Goal: Task Accomplishment & Management: Manage account settings

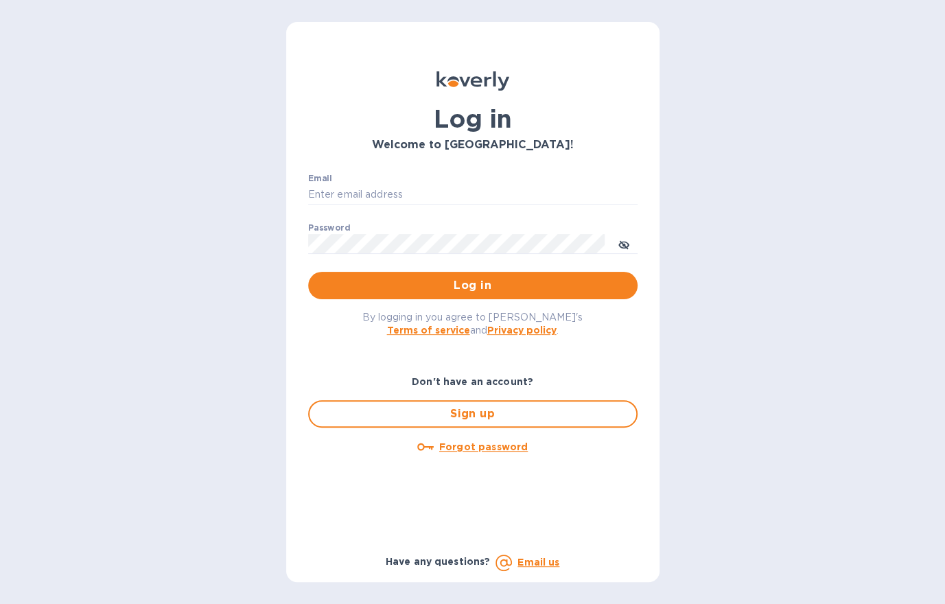
click at [389, 174] on div "Email ​" at bounding box center [473, 198] width 330 height 49
click at [378, 194] on input "Email" at bounding box center [473, 195] width 330 height 21
type input "[PERSON_NAME][EMAIL_ADDRESS][DOMAIN_NAME]"
click at [308, 272] on button "Log in" at bounding box center [473, 285] width 330 height 27
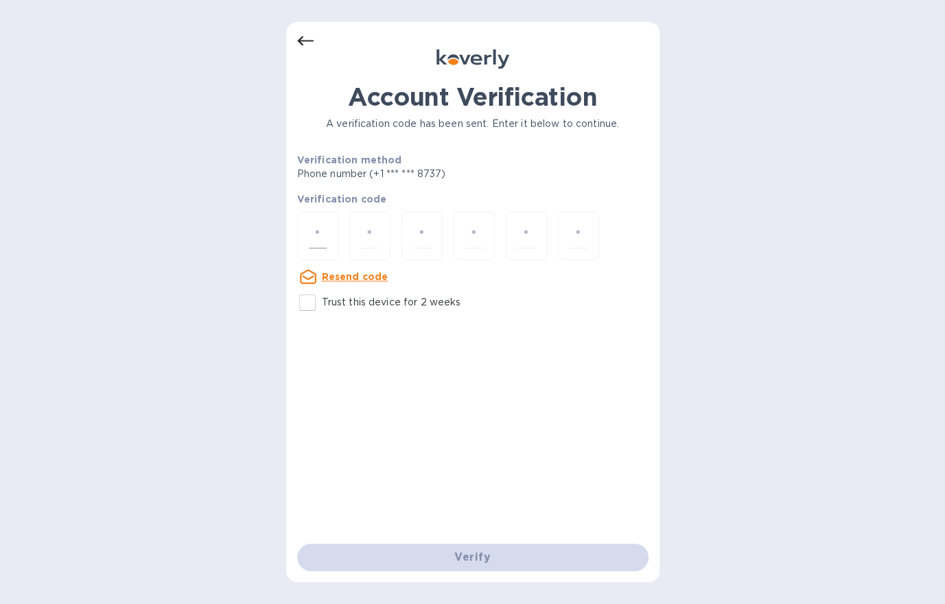
click at [335, 233] on div at bounding box center [317, 235] width 41 height 49
type input "2"
type input "4"
type input "7"
type input "6"
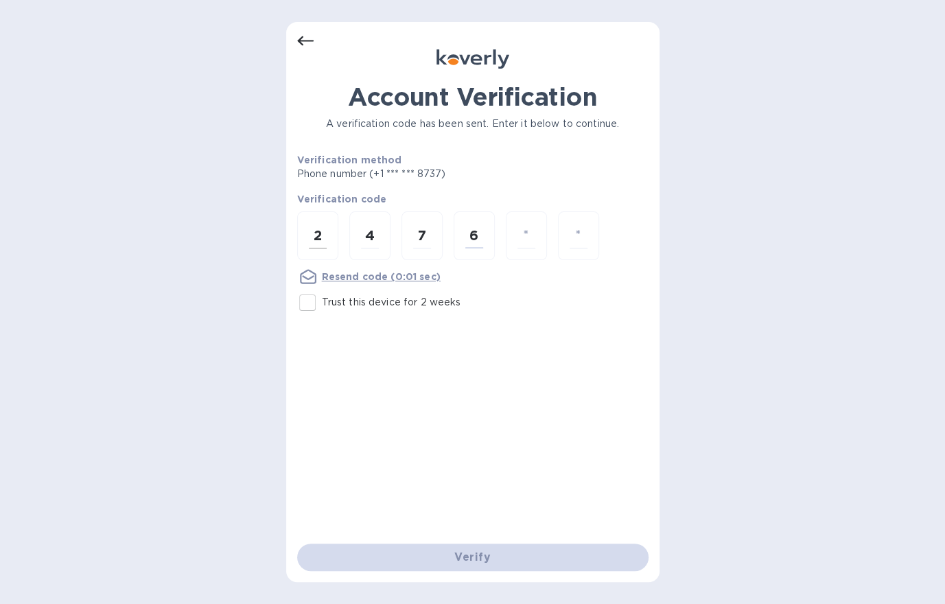
type input "8"
type input "3"
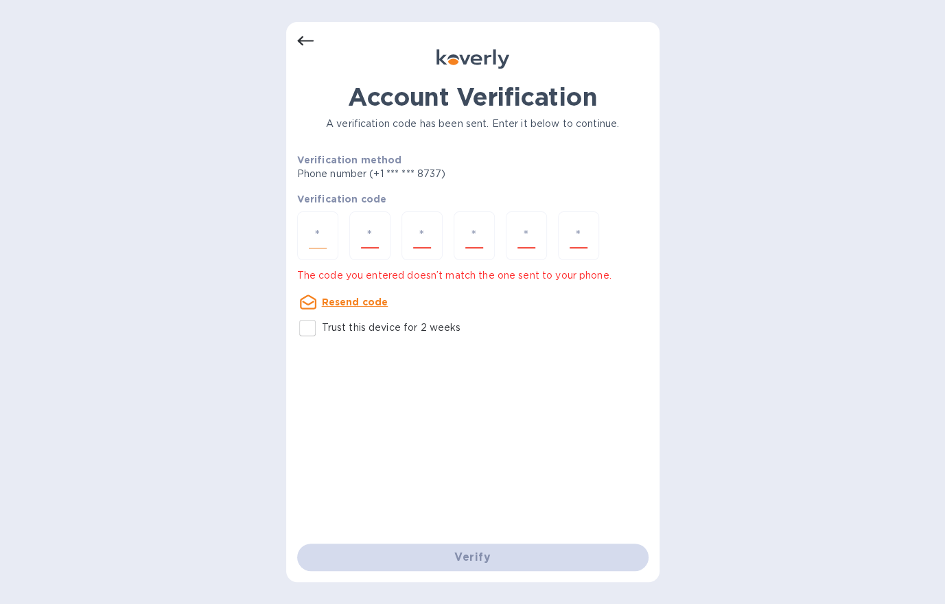
click at [335, 233] on div at bounding box center [317, 235] width 41 height 49
type input "2"
type input "4"
type input "7"
type input "6"
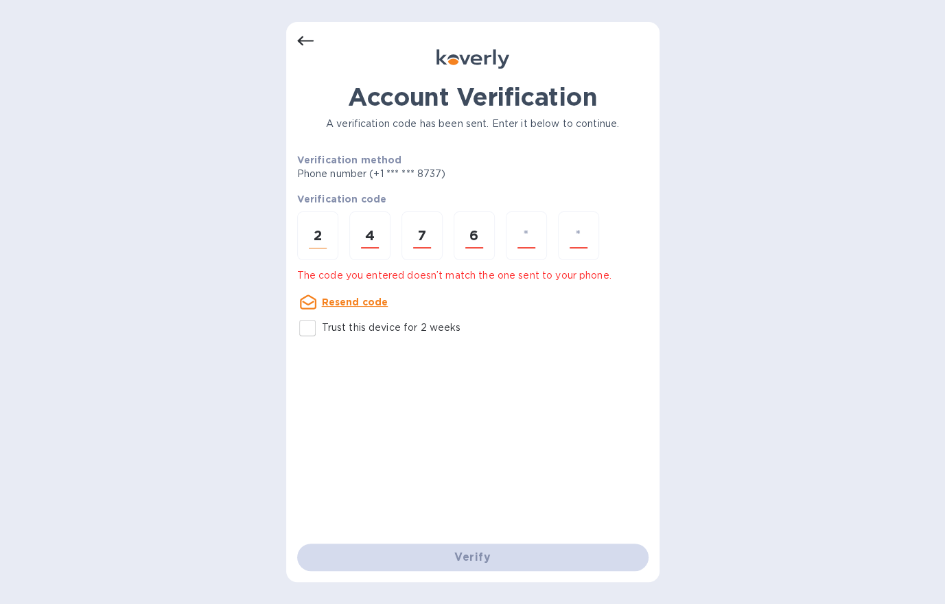
type input "3"
type input "8"
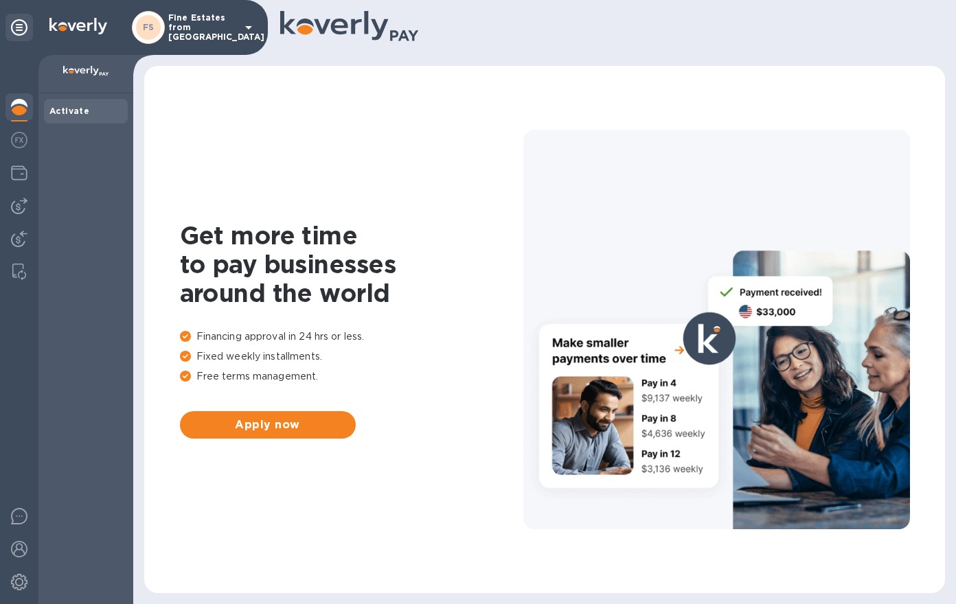
click at [157, 34] on div "FS" at bounding box center [148, 27] width 25 height 25
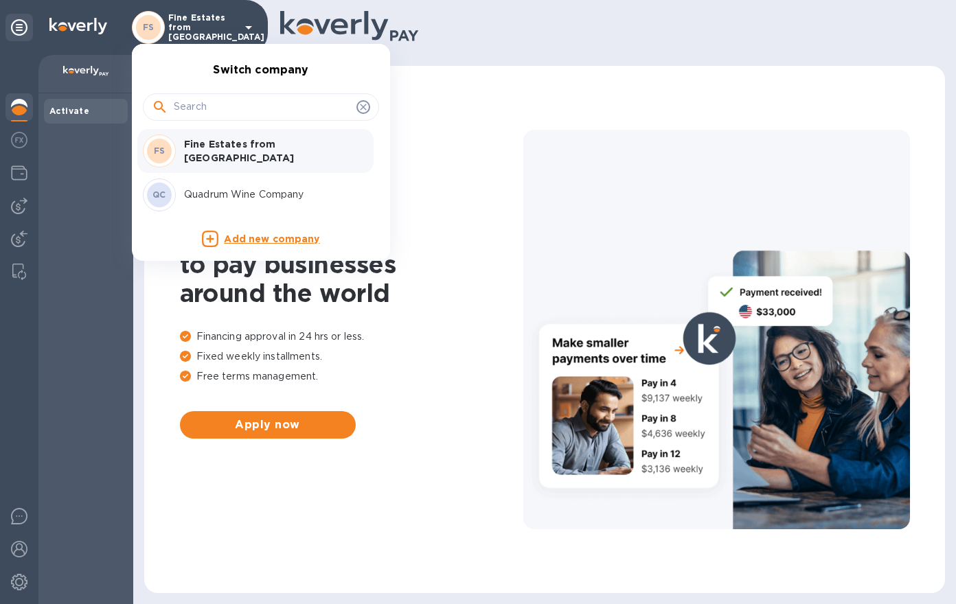
click at [201, 190] on p "Quadrum Wine Company" at bounding box center [270, 194] width 173 height 14
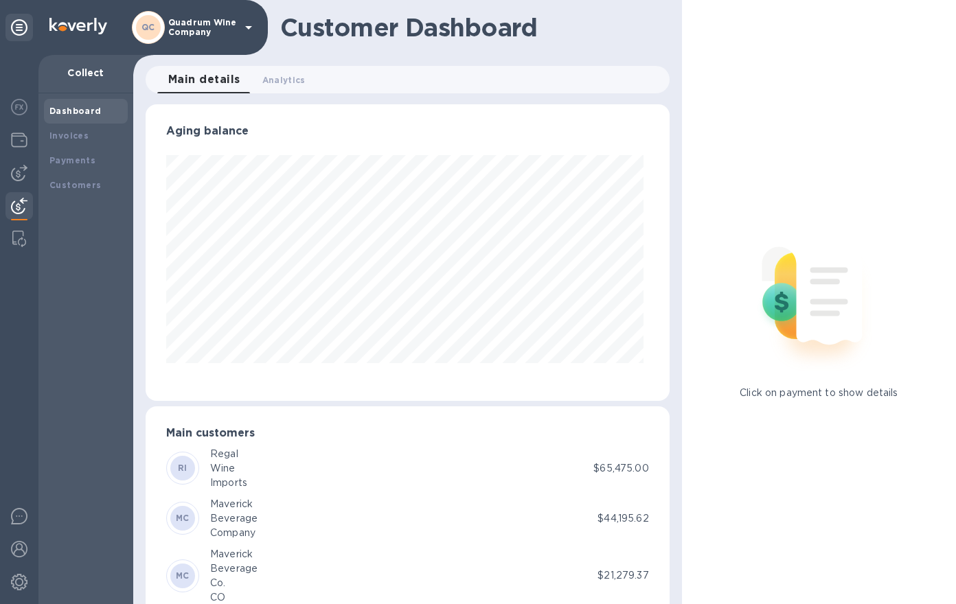
scroll to position [297, 518]
click at [12, 139] on img at bounding box center [19, 140] width 16 height 16
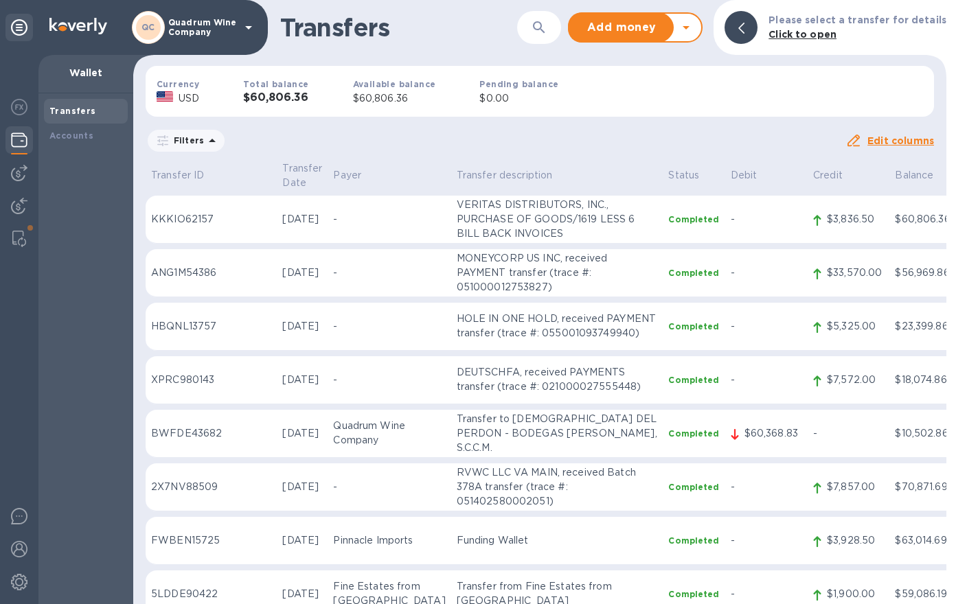
click at [328, 114] on div "Total balance $60,806.36" at bounding box center [275, 91] width 109 height 73
